Goal: Information Seeking & Learning: Learn about a topic

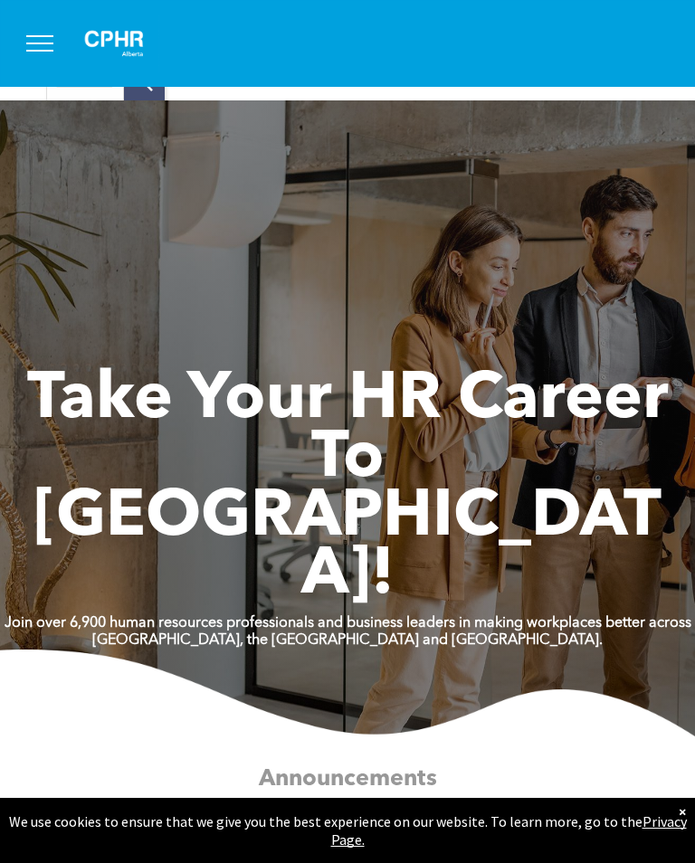
click at [52, 58] on button "menu" at bounding box center [39, 43] width 47 height 47
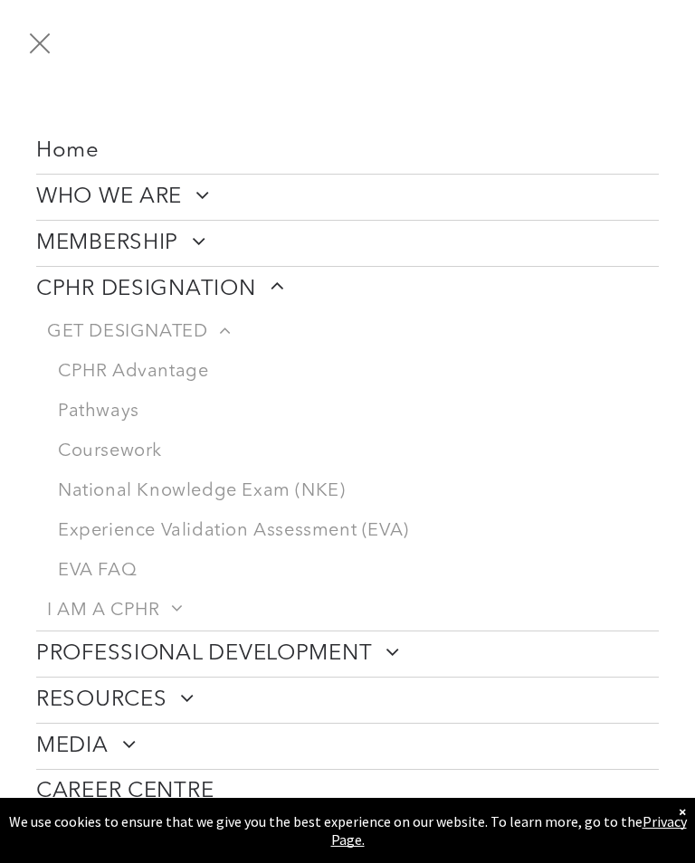
click at [110, 377] on link "CPHR Advantage" at bounding box center [352, 372] width 611 height 40
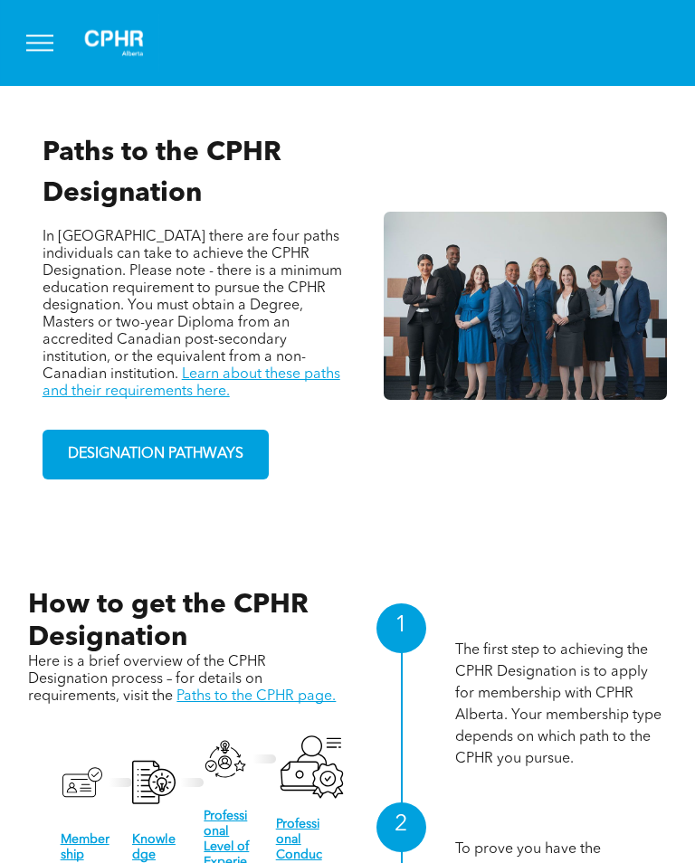
scroll to position [1255, 0]
click at [111, 399] on link "Learn about these paths and their requirements here." at bounding box center [192, 383] width 298 height 32
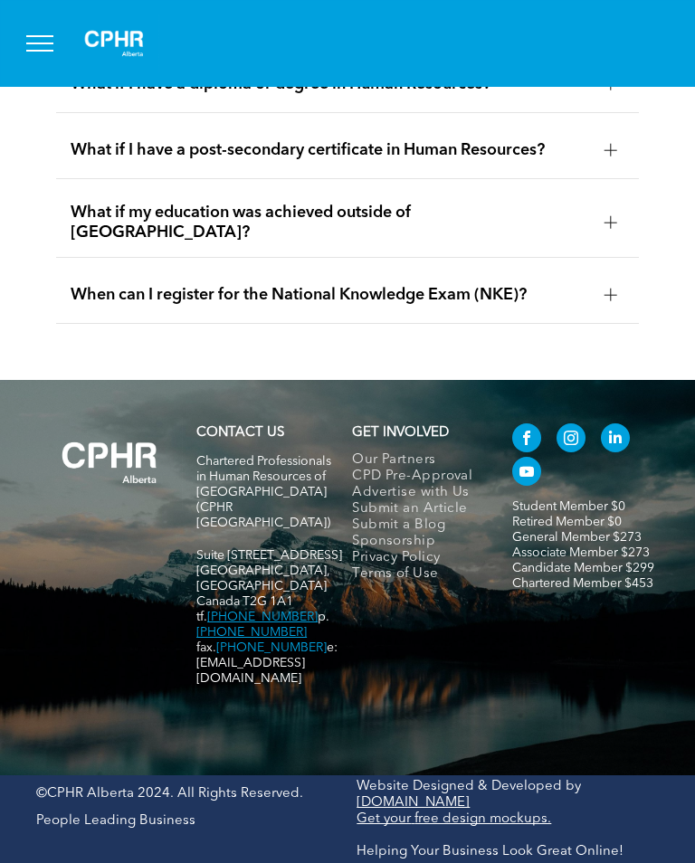
scroll to position [6413, 0]
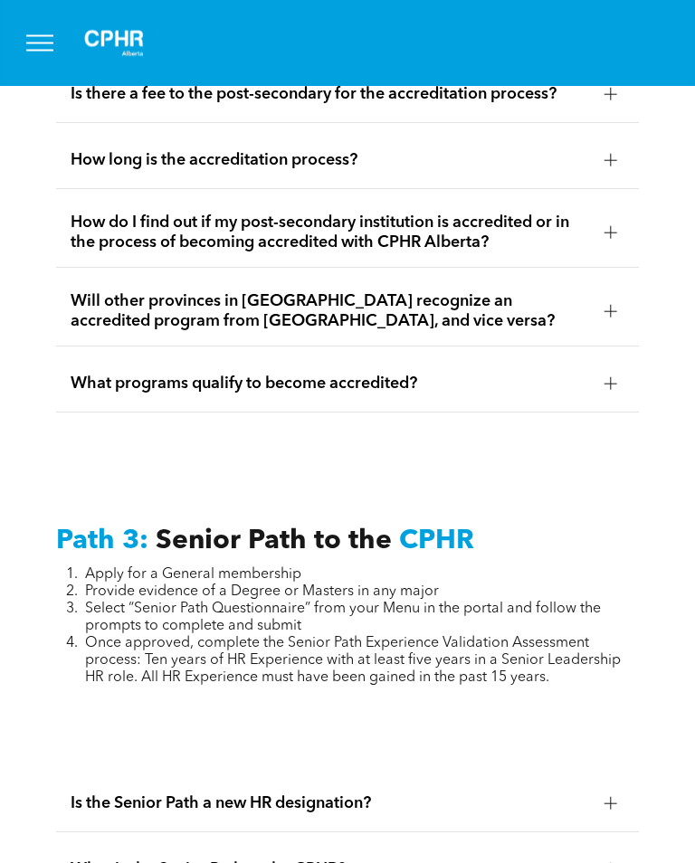
click at [50, 51] on span "menu" at bounding box center [39, 51] width 27 height 2
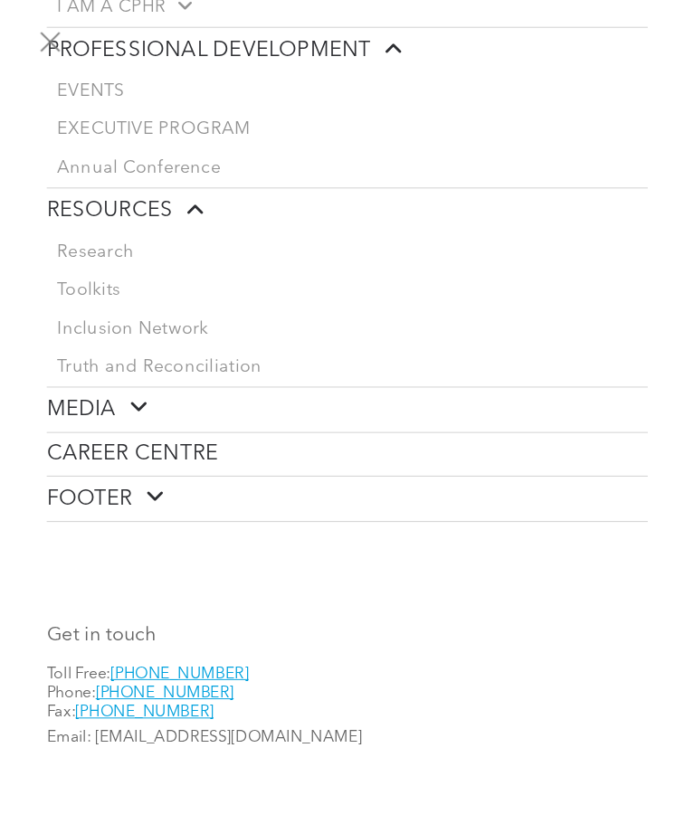
scroll to position [608, 0]
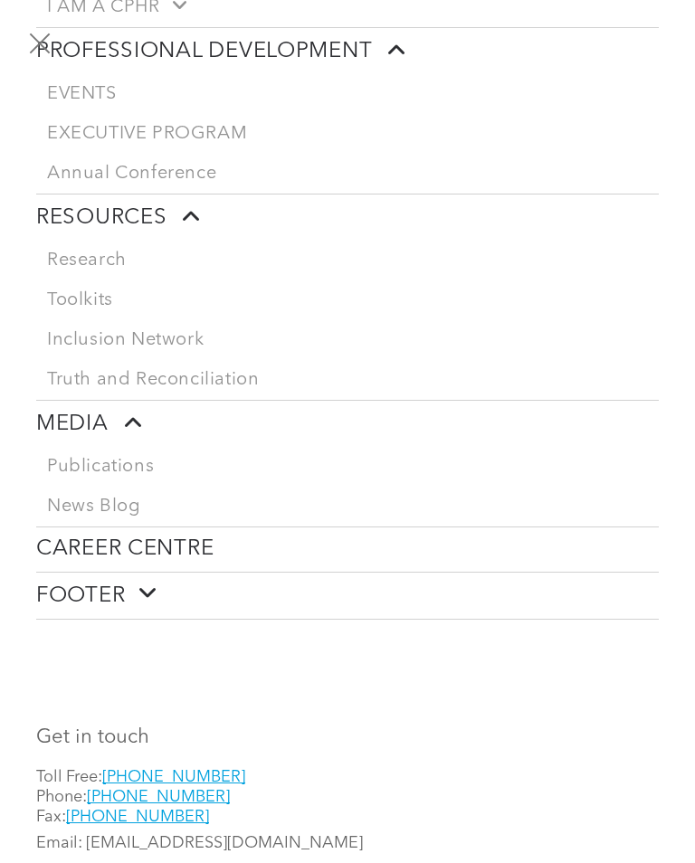
click at [137, 562] on span "CAREER CENTRE" at bounding box center [124, 549] width 177 height 26
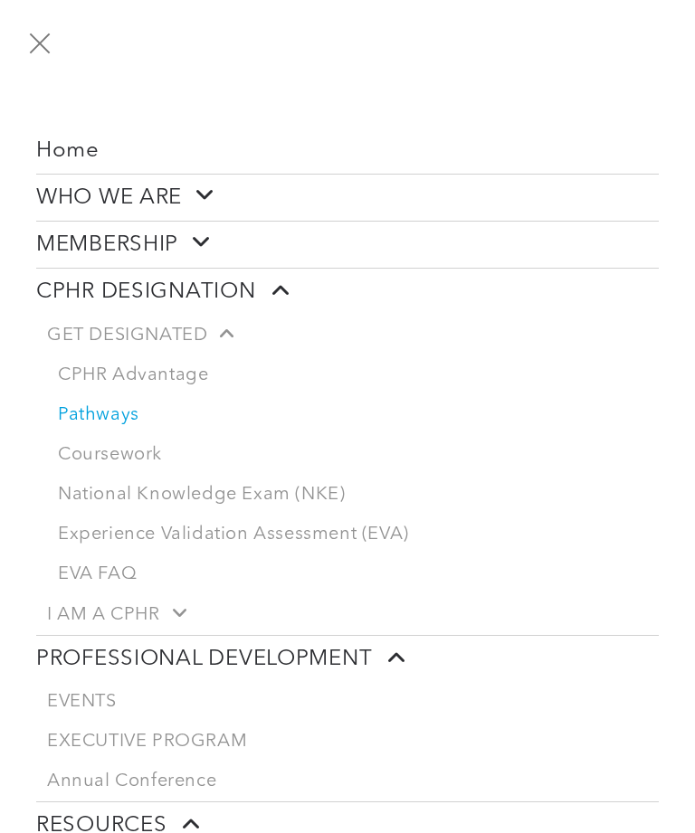
scroll to position [0, 0]
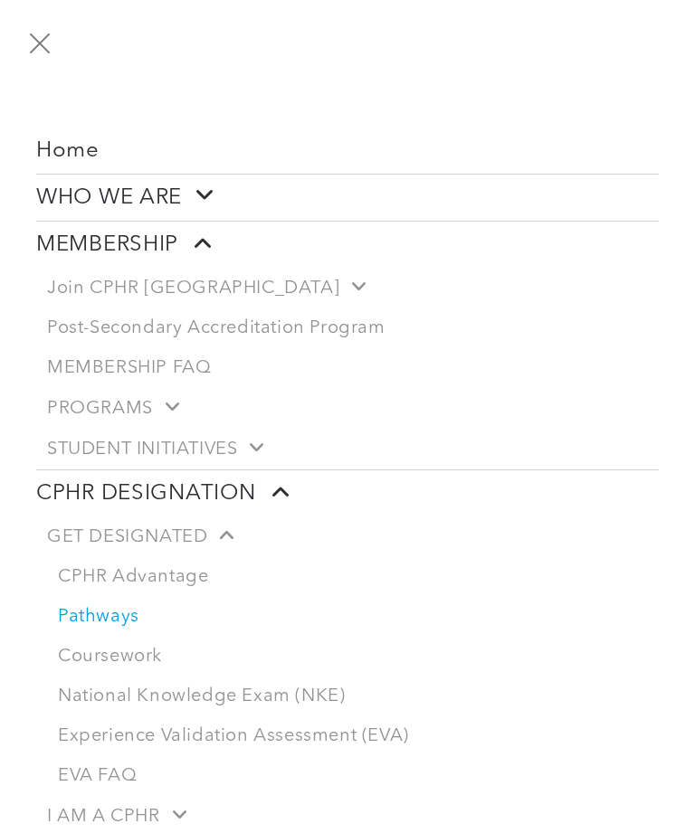
click at [101, 289] on span "Join CPHR [GEOGRAPHIC_DATA]" at bounding box center [205, 288] width 317 height 23
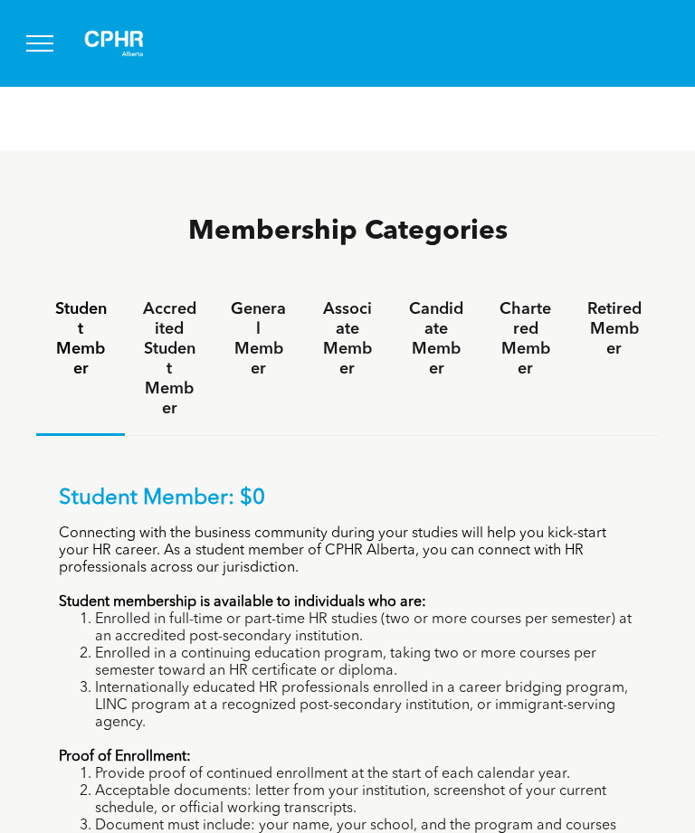
scroll to position [1148, 0]
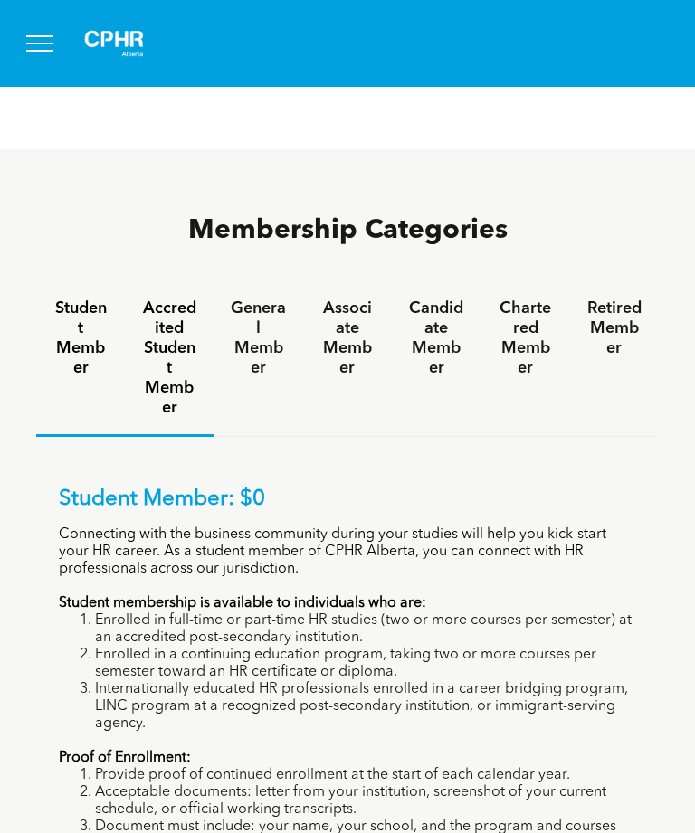
click at [169, 311] on h4 "Accredited Student Member" at bounding box center [169, 357] width 56 height 119
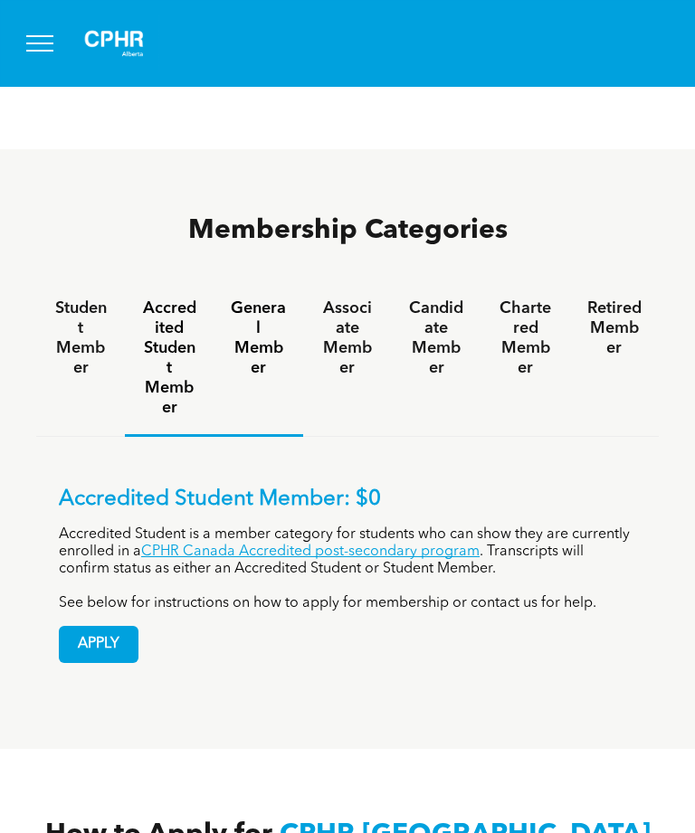
click at [251, 323] on div "General Member" at bounding box center [258, 359] width 89 height 155
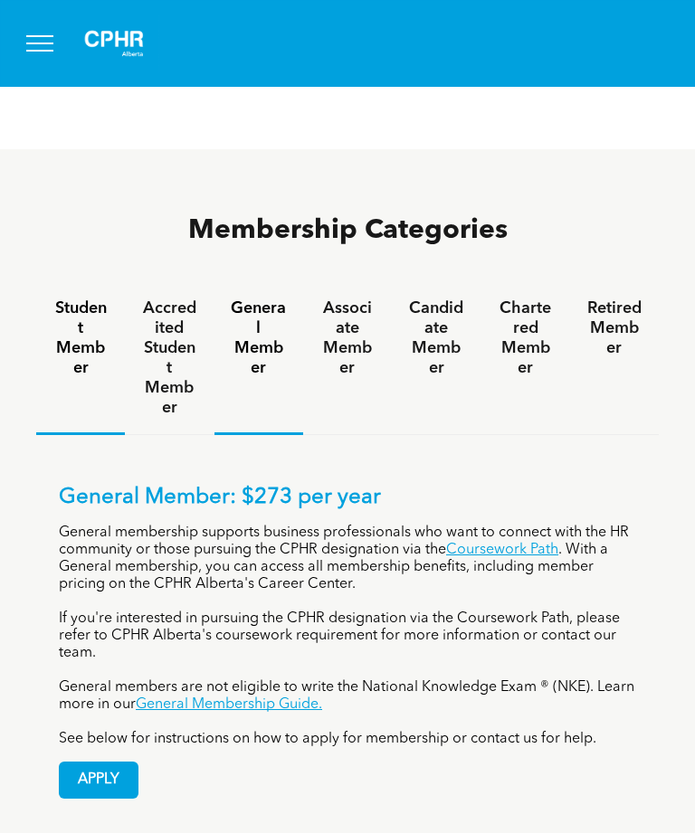
click at [59, 298] on h4 "Student Member" at bounding box center [80, 338] width 56 height 80
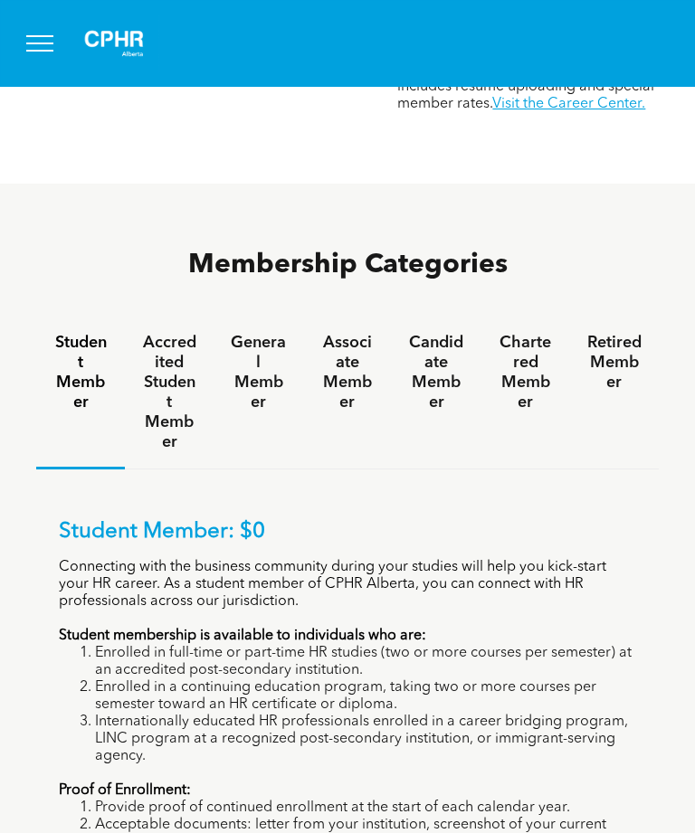
scroll to position [1082, 0]
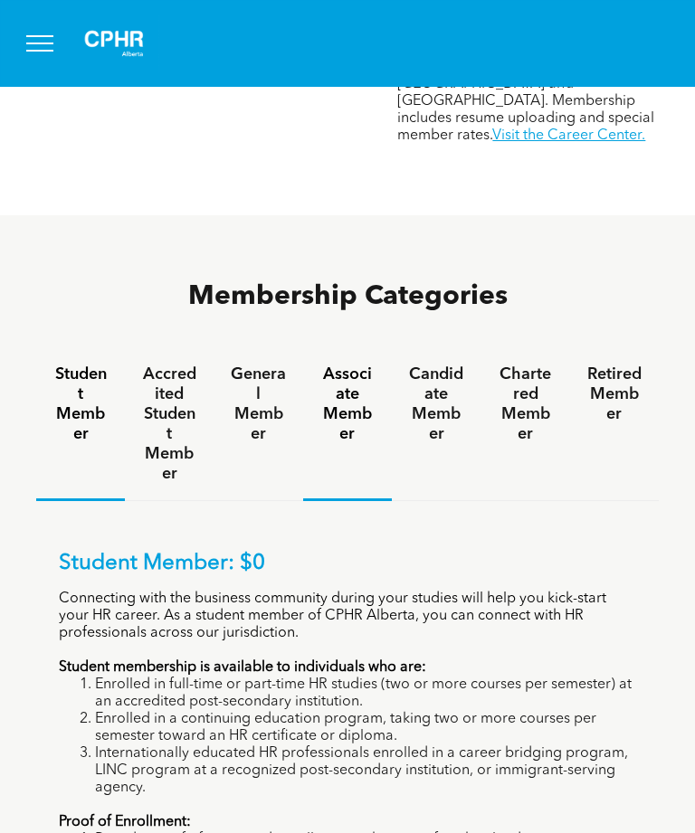
click at [329, 364] on h4 "Associate Member" at bounding box center [347, 404] width 56 height 80
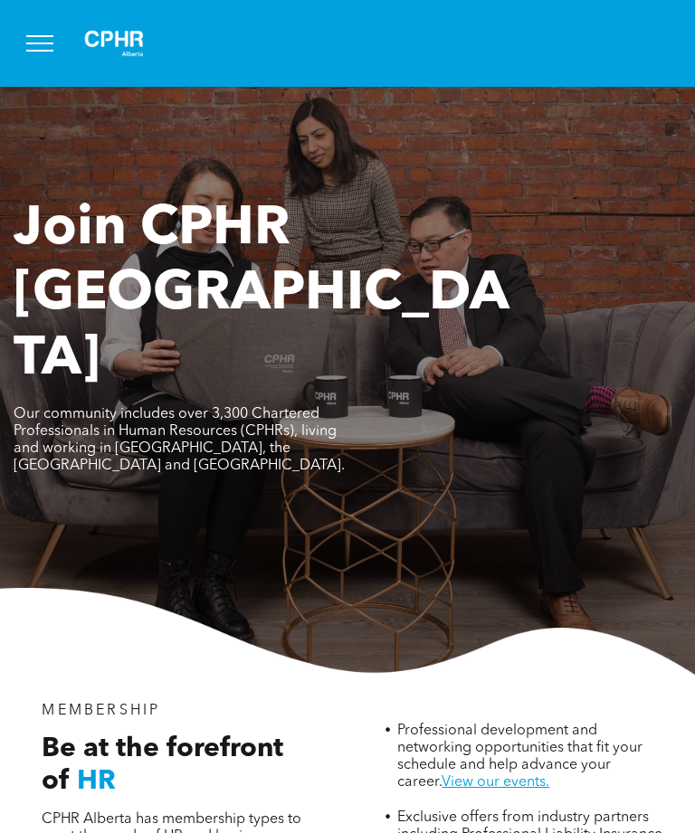
scroll to position [0, 0]
